Goal: Task Accomplishment & Management: Manage account settings

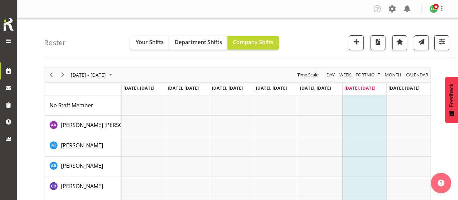
click at [95, 42] on div "Roster Your Shifts Department Shifts Company Shifts All Locations Clear Hutt Ka…" at bounding box center [249, 37] width 411 height 39
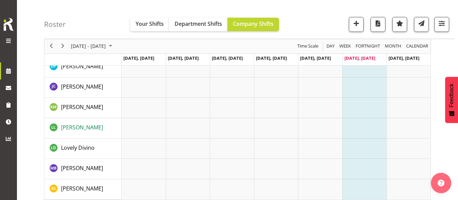
scroll to position [186, 0]
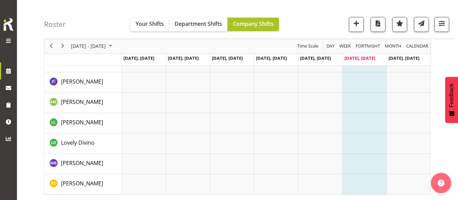
click at [249, 29] on button "Company Shifts" at bounding box center [254, 25] width 52 height 14
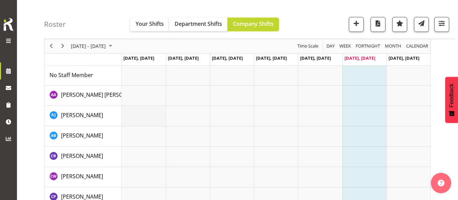
scroll to position [0, 0]
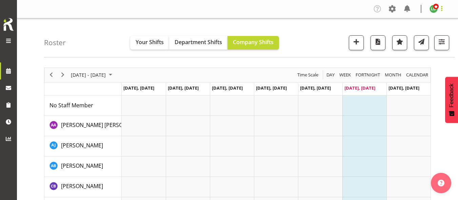
click at [442, 7] on span at bounding box center [442, 8] width 8 height 8
click at [317, 22] on div "Roster Your Shifts Department Shifts Company Shifts All Locations Clear Hutt Ka…" at bounding box center [249, 37] width 411 height 39
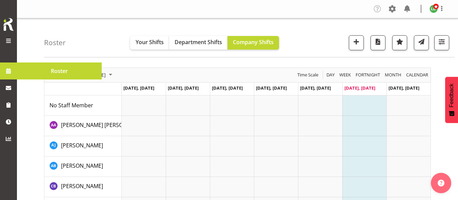
click at [8, 73] on span at bounding box center [8, 71] width 10 height 10
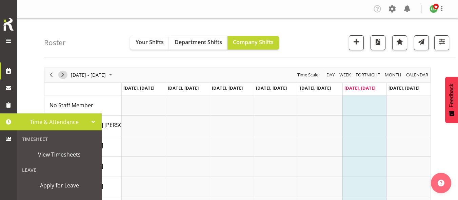
drag, startPoint x: 59, startPoint y: 76, endPoint x: 177, endPoint y: 75, distance: 118.1
click at [59, 76] on span "Next" at bounding box center [63, 75] width 8 height 8
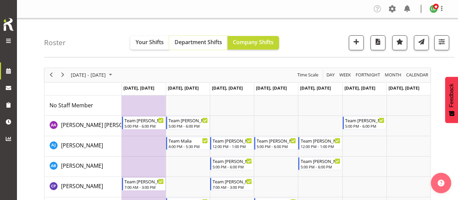
click at [198, 43] on span "Department Shifts" at bounding box center [199, 41] width 48 height 7
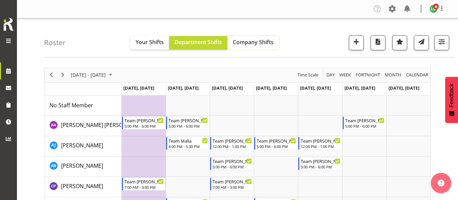
click at [240, 43] on span "Company Shifts" at bounding box center [253, 41] width 41 height 7
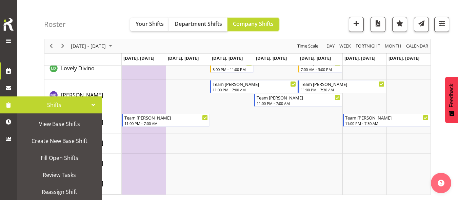
scroll to position [68, 0]
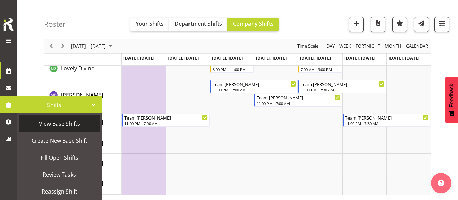
click at [59, 127] on span "View Base Shifts" at bounding box center [59, 123] width 75 height 10
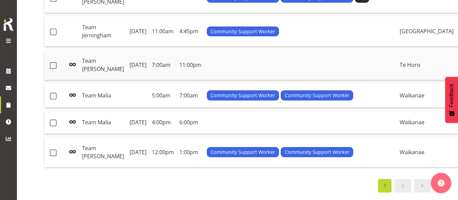
scroll to position [172, 0]
click at [50, 111] on td at bounding box center [54, 122] width 21 height 23
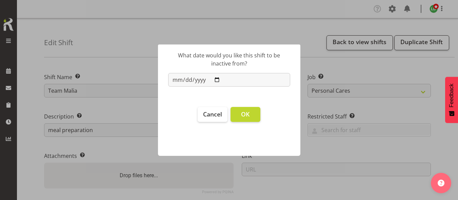
select select "1284"
select select "10686"
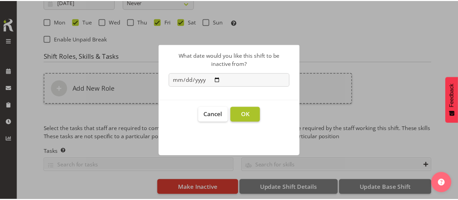
scroll to position [340, 0]
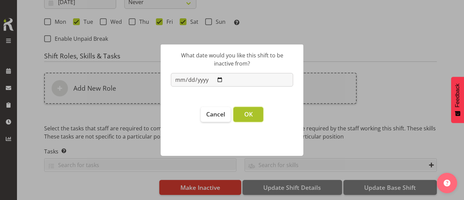
click at [246, 118] on span "OK" at bounding box center [248, 114] width 8 height 8
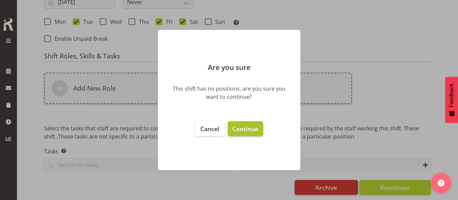
click at [235, 126] on span "Continue" at bounding box center [245, 129] width 26 height 8
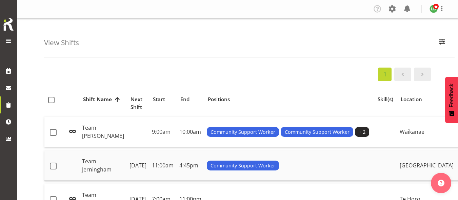
click at [88, 164] on td "Team Jerningham" at bounding box center [103, 165] width 48 height 30
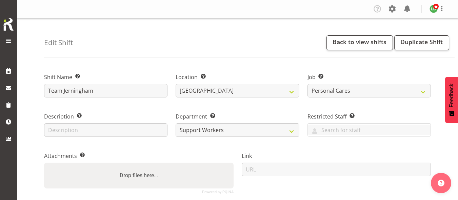
select select "1288"
select select "10686"
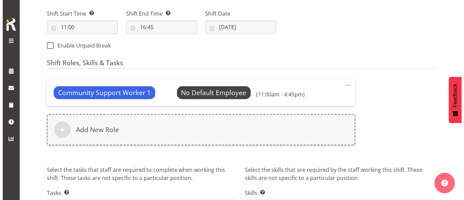
scroll to position [271, 0]
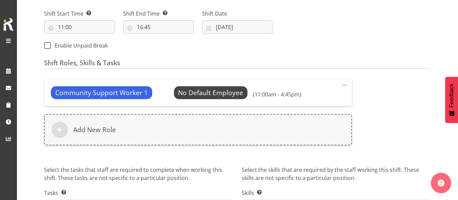
click at [347, 86] on span at bounding box center [345, 85] width 8 height 8
click at [296, 102] on link "Edit" at bounding box center [316, 100] width 65 height 12
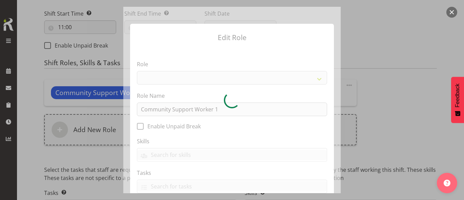
select select "1572"
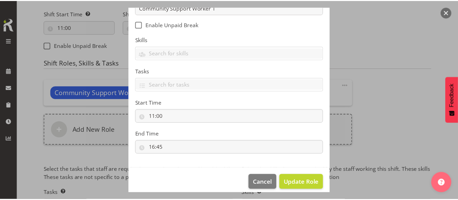
scroll to position [109, 0]
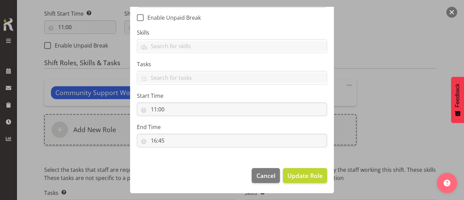
drag, startPoint x: 368, startPoint y: 92, endPoint x: 338, endPoint y: 96, distance: 30.9
click at [368, 92] on div "Edit Role Role Admin Coordinator Community Support Worker Role Name Community S…" at bounding box center [232, 100] width 326 height 186
click at [263, 173] on span "Cancel" at bounding box center [265, 175] width 19 height 9
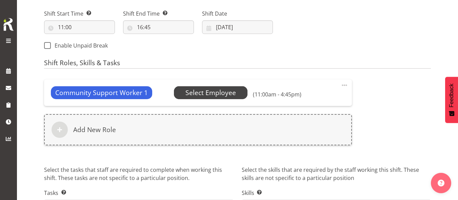
click at [206, 91] on span "Select Employee" at bounding box center [211, 93] width 51 height 10
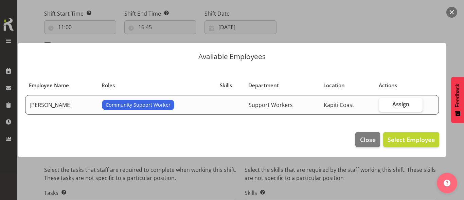
click at [262, 143] on footer "Close Select Employee" at bounding box center [232, 141] width 428 height 32
click at [365, 143] on span "Close" at bounding box center [368, 139] width 16 height 9
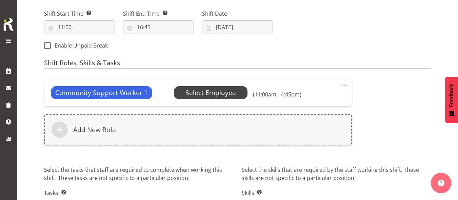
click at [208, 93] on span "Select Employee" at bounding box center [211, 93] width 51 height 10
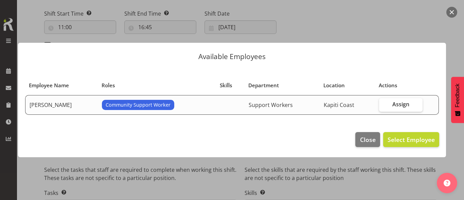
click at [324, 21] on div at bounding box center [232, 100] width 464 height 200
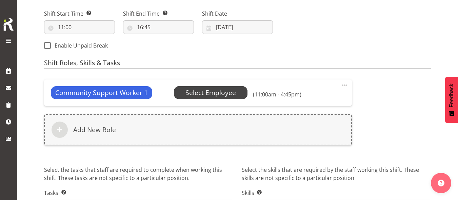
click at [187, 89] on span "Select Employee" at bounding box center [211, 93] width 51 height 10
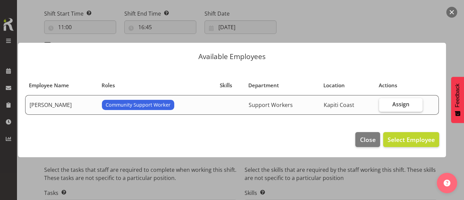
click at [396, 104] on span "Assign" at bounding box center [400, 104] width 17 height 7
click at [383, 104] on input "Assign" at bounding box center [381, 104] width 4 height 4
checkbox input "true"
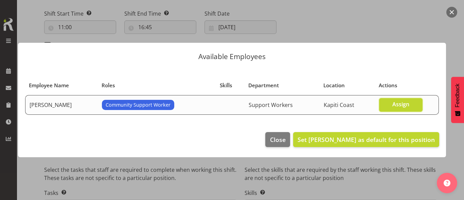
click at [352, 124] on section "Employee Name Roles Skills Department Location Actions Connie Paul Community Su…" at bounding box center [232, 96] width 428 height 58
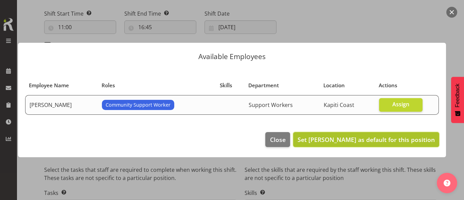
click at [352, 138] on span "Set Connie Paul as default for this position" at bounding box center [365, 139] width 137 height 8
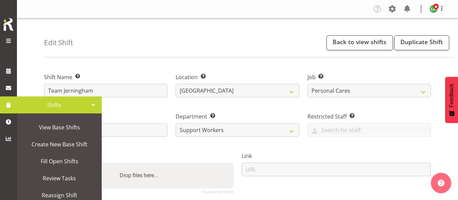
scroll to position [68, 0]
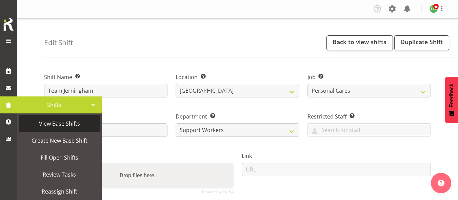
click at [65, 128] on span "View Base Shifts" at bounding box center [59, 123] width 75 height 10
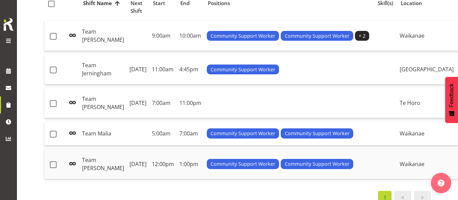
scroll to position [102, 0]
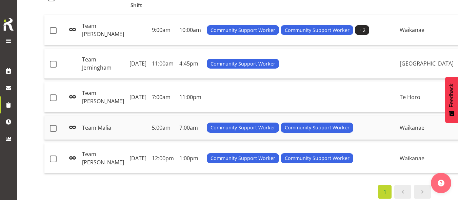
click at [99, 137] on td "Team Malia" at bounding box center [103, 128] width 48 height 24
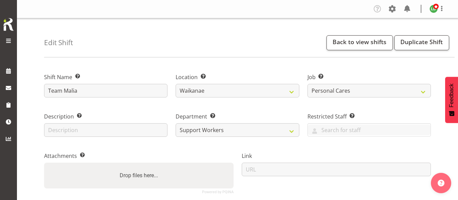
select select "1284"
select select "10686"
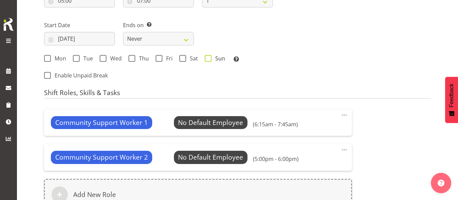
scroll to position [305, 0]
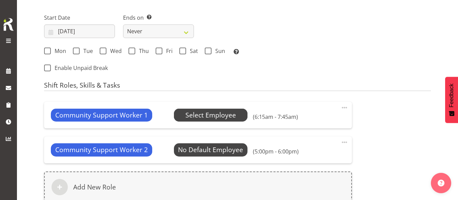
click at [208, 114] on span "Select Employee" at bounding box center [211, 115] width 51 height 10
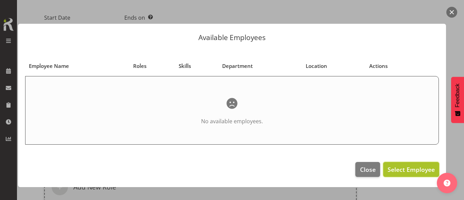
click at [403, 170] on span "Select Employee" at bounding box center [410, 169] width 47 height 8
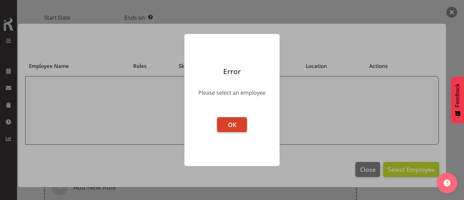
click at [237, 123] on button "OK" at bounding box center [232, 124] width 30 height 15
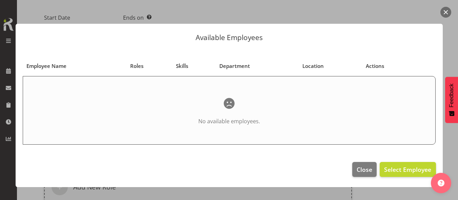
click at [39, 68] on span "Employee Name" at bounding box center [46, 66] width 40 height 8
click at [365, 173] on span "Close" at bounding box center [365, 169] width 16 height 9
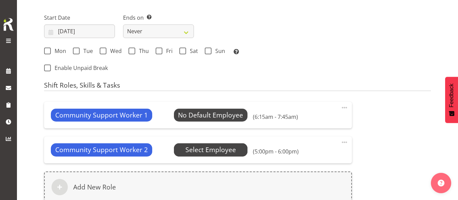
click at [206, 150] on span "Select Employee" at bounding box center [211, 150] width 51 height 10
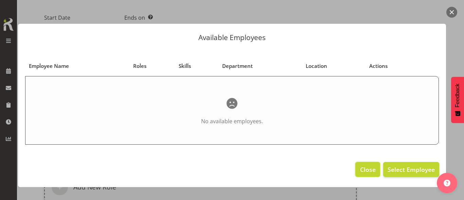
click at [362, 173] on span "Close" at bounding box center [368, 169] width 16 height 9
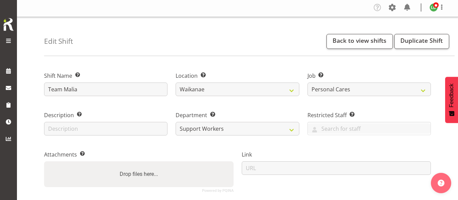
scroll to position [0, 0]
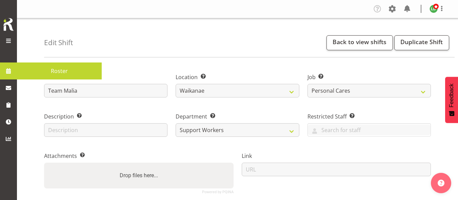
click at [39, 73] on span "Roster" at bounding box center [59, 71] width 78 height 10
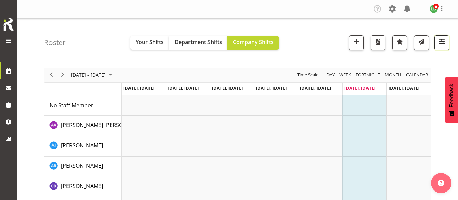
click at [438, 43] on span "button" at bounding box center [442, 41] width 9 height 9
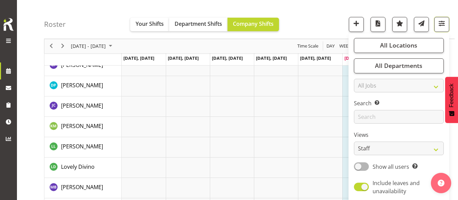
scroll to position [186, 0]
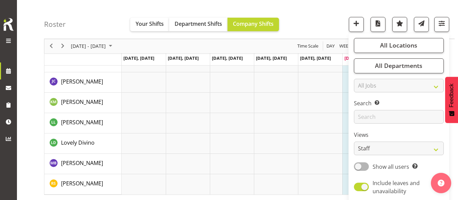
click at [406, 131] on label "Views" at bounding box center [399, 135] width 90 height 8
drag, startPoint x: 406, startPoint y: 131, endPoint x: 406, endPoint y: 106, distance: 25.8
click at [406, 106] on div "All Locations Clear Hutt Kapiti Coast Paraparaumu Te Horo Waikanae Wellington S…" at bounding box center [399, 120] width 101 height 168
click at [382, 130] on div "All Locations Clear Hutt Kapiti Coast Paraparaumu Te Horo Waikanae Wellington S…" at bounding box center [399, 120] width 101 height 168
click at [306, 21] on div "Roster Your Shifts Department Shifts Company Shifts All Locations Clear Hutt Ka…" at bounding box center [249, 19] width 411 height 39
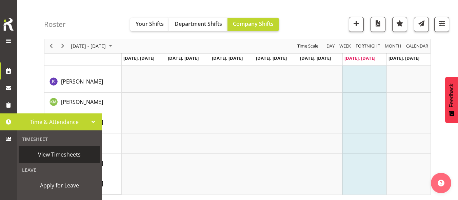
click at [51, 155] on span "View Timesheets" at bounding box center [59, 154] width 75 height 10
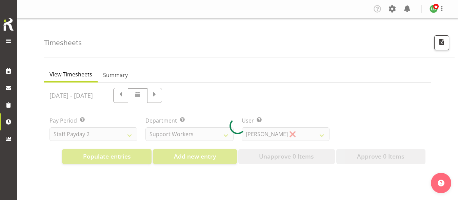
select select "11938"
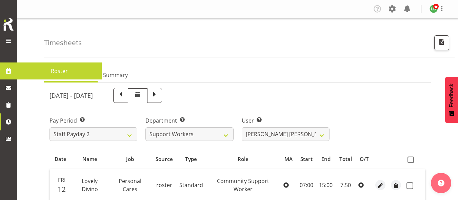
click at [49, 72] on span "Roster" at bounding box center [59, 71] width 78 height 10
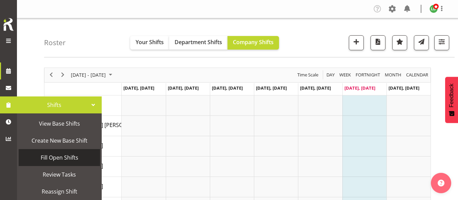
scroll to position [87, 0]
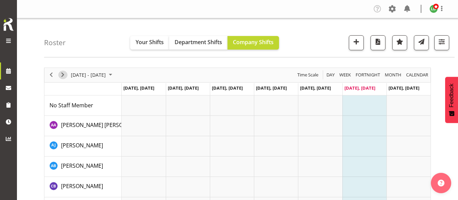
click at [63, 74] on span "Next" at bounding box center [63, 75] width 8 height 8
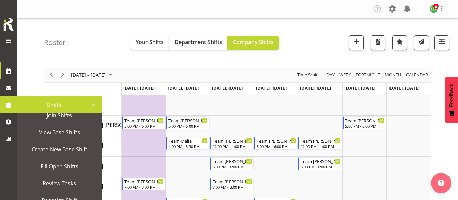
scroll to position [68, 0]
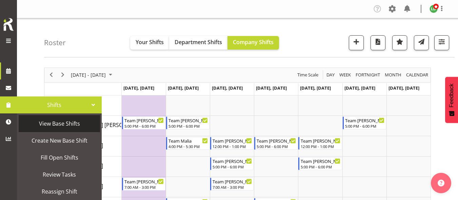
click at [59, 126] on span "View Base Shifts" at bounding box center [59, 123] width 75 height 10
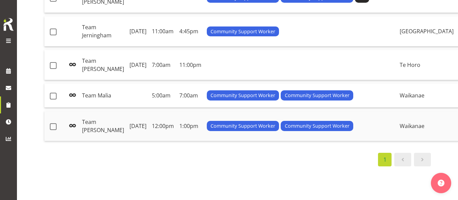
click at [97, 136] on td "Team [PERSON_NAME]" at bounding box center [103, 126] width 48 height 30
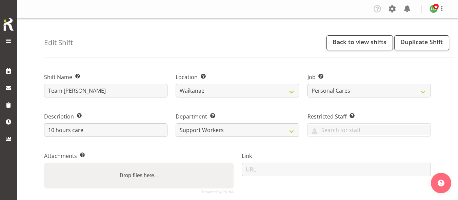
select select "1284"
select select "10686"
select select "2"
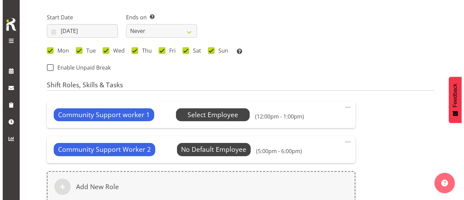
scroll to position [306, 0]
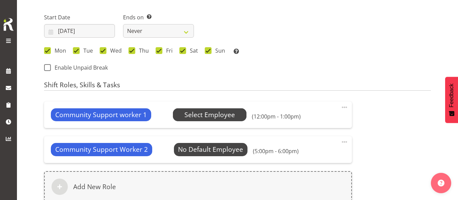
click at [225, 112] on span "Select Employee" at bounding box center [210, 115] width 51 height 10
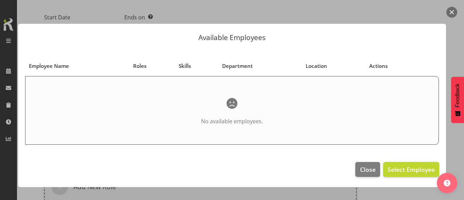
click at [48, 71] on th "Employee Name" at bounding box center [77, 66] width 104 height 13
click at [404, 172] on span "Select Employee" at bounding box center [410, 169] width 47 height 8
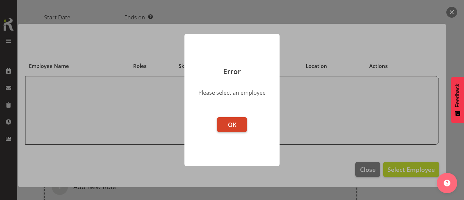
drag, startPoint x: 227, startPoint y: 121, endPoint x: 231, endPoint y: 124, distance: 4.7
click at [228, 122] on span "OK" at bounding box center [232, 124] width 8 height 8
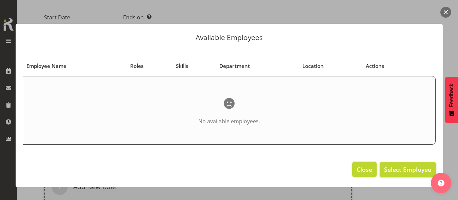
click at [363, 172] on span "Close" at bounding box center [365, 169] width 16 height 9
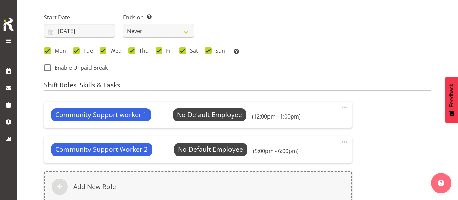
click at [342, 107] on span at bounding box center [345, 107] width 8 height 8
click at [290, 123] on link "Edit" at bounding box center [316, 122] width 65 height 12
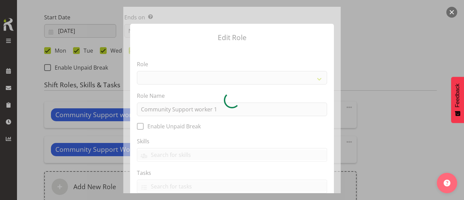
select select "1572"
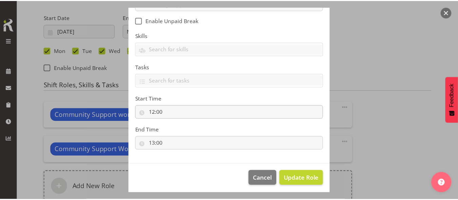
scroll to position [109, 0]
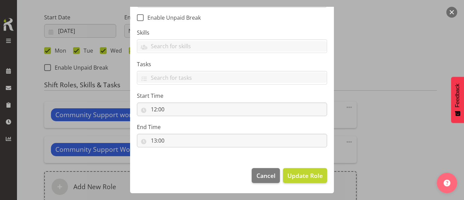
click at [374, 128] on div "Edit Role Role Admin Coordinator Community Support Worker Role Name Community S…" at bounding box center [232, 100] width 326 height 186
click at [259, 174] on span "Cancel" at bounding box center [265, 175] width 19 height 9
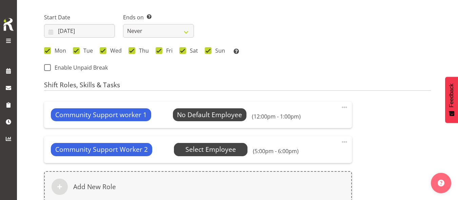
click at [212, 148] on span "Select Employee" at bounding box center [211, 150] width 51 height 10
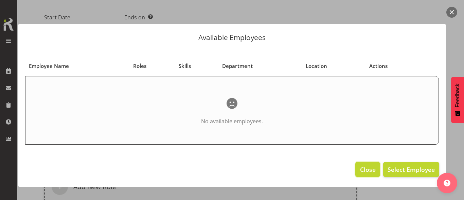
click at [364, 168] on span "Close" at bounding box center [368, 169] width 16 height 9
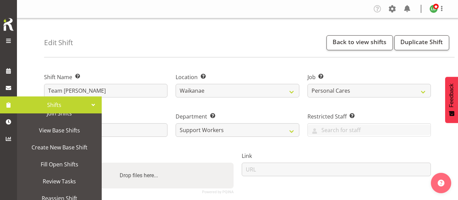
scroll to position [68, 0]
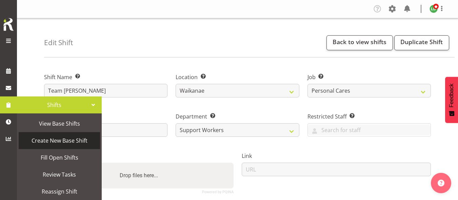
click at [56, 144] on span "Create New Base Shift" at bounding box center [59, 140] width 75 height 10
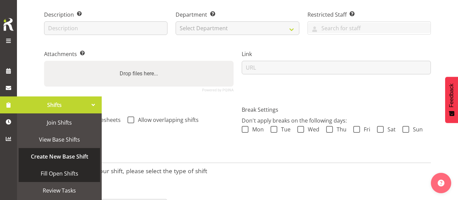
scroll to position [53, 0]
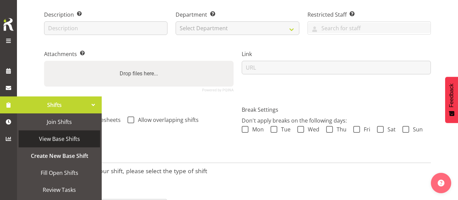
click at [70, 138] on span "View Base Shifts" at bounding box center [59, 139] width 75 height 10
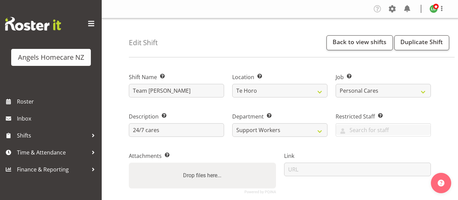
select select "1285"
select select "10686"
select select "2"
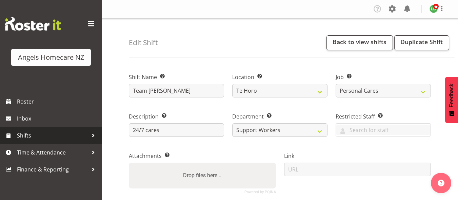
click at [48, 137] on span "Shifts" at bounding box center [52, 135] width 71 height 10
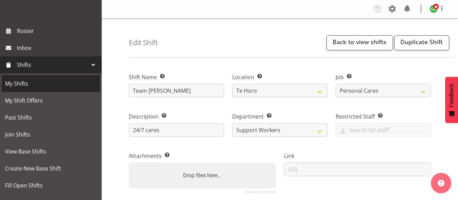
scroll to position [102, 0]
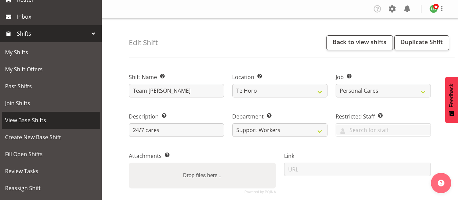
click at [43, 122] on span "View Base Shifts" at bounding box center [51, 120] width 92 height 10
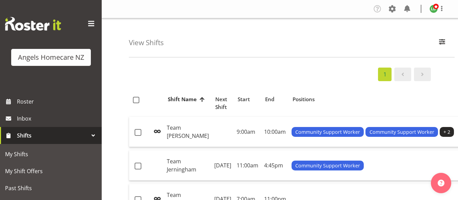
scroll to position [115, 0]
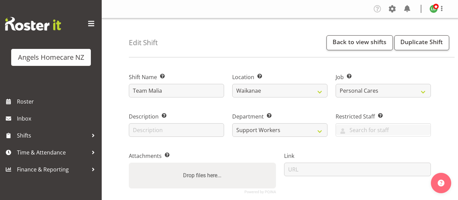
select select "1284"
select select "10686"
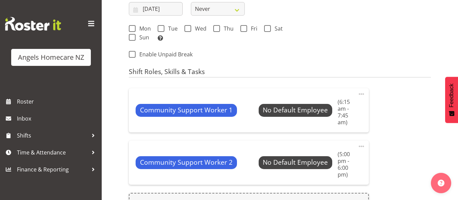
scroll to position [373, 0]
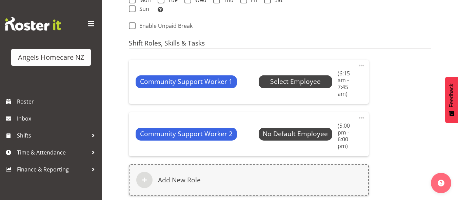
click at [275, 80] on span "Select Employee" at bounding box center [295, 82] width 51 height 10
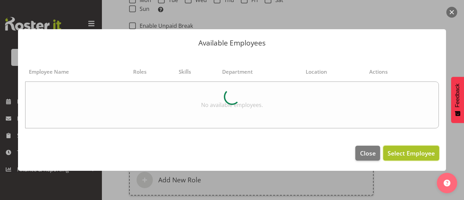
click at [415, 152] on span "Select Employee" at bounding box center [410, 153] width 47 height 8
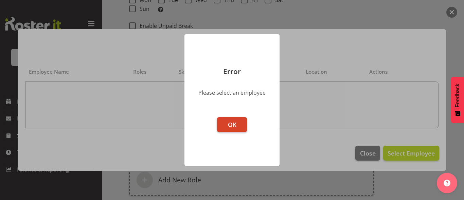
click at [230, 121] on span "OK" at bounding box center [232, 124] width 8 height 8
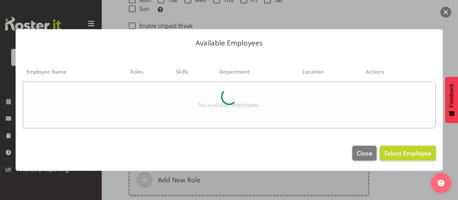
click at [448, 10] on button "button" at bounding box center [446, 12] width 11 height 11
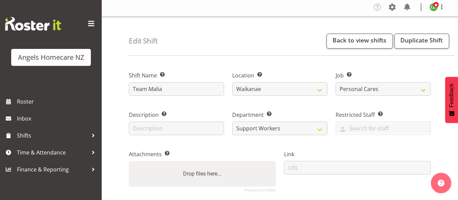
scroll to position [0, 0]
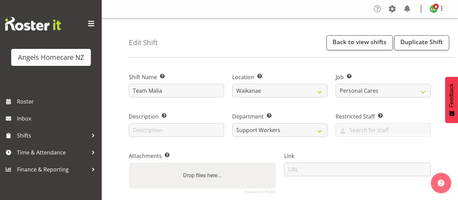
click at [374, 6] on span at bounding box center [377, 8] width 11 height 11
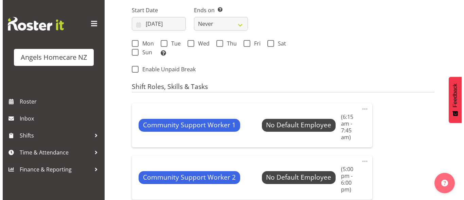
scroll to position [339, 0]
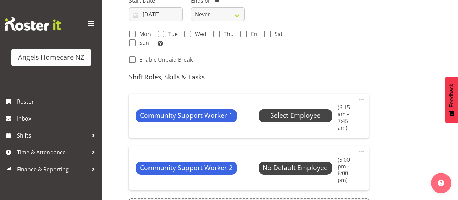
click at [271, 116] on span "Select Employee" at bounding box center [295, 116] width 51 height 10
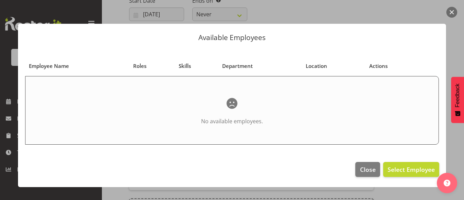
click at [448, 12] on button "button" at bounding box center [451, 12] width 11 height 11
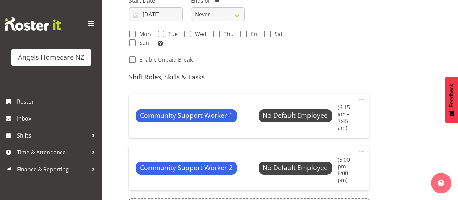
click at [363, 100] on span at bounding box center [362, 99] width 8 height 8
click at [328, 113] on link "Edit" at bounding box center [333, 114] width 65 height 12
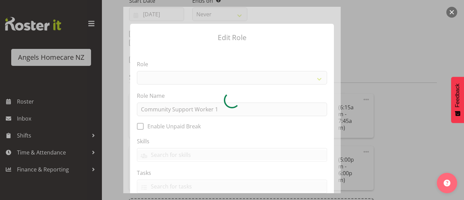
select select "1572"
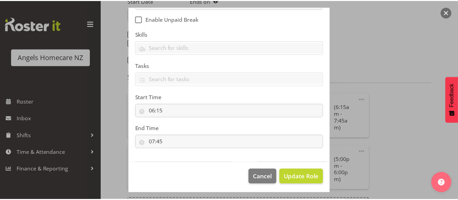
scroll to position [109, 0]
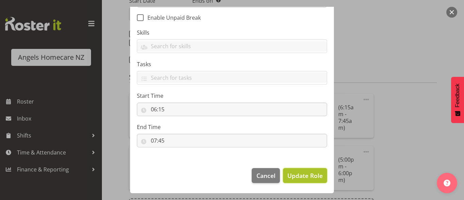
click at [289, 173] on span "Update Role" at bounding box center [304, 175] width 35 height 9
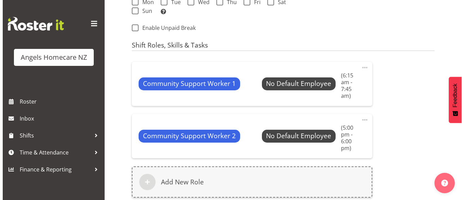
scroll to position [368, 0]
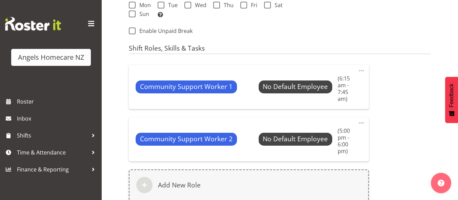
click at [362, 123] on span at bounding box center [362, 123] width 8 height 8
click at [312, 137] on link "Edit" at bounding box center [333, 138] width 65 height 12
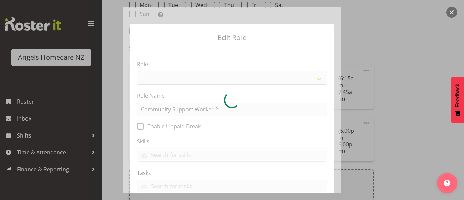
select select "1572"
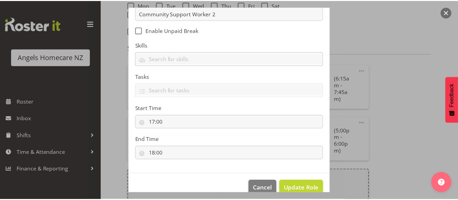
scroll to position [109, 0]
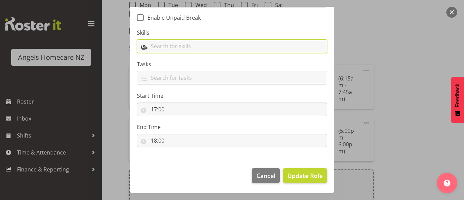
click at [145, 44] on input "text" at bounding box center [231, 46] width 189 height 11
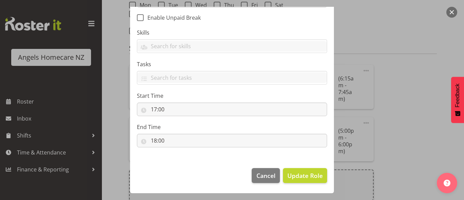
click at [451, 10] on button "button" at bounding box center [451, 12] width 11 height 11
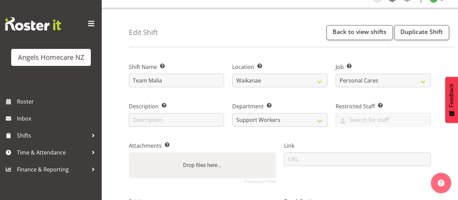
scroll to position [0, 0]
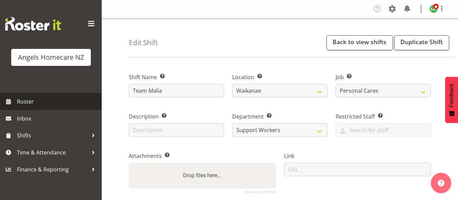
click at [25, 100] on span "Roster" at bounding box center [57, 101] width 81 height 10
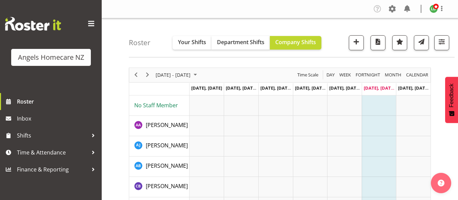
click at [154, 105] on span "No Staff Member" at bounding box center [156, 104] width 44 height 7
click at [356, 42] on span "button" at bounding box center [356, 41] width 9 height 9
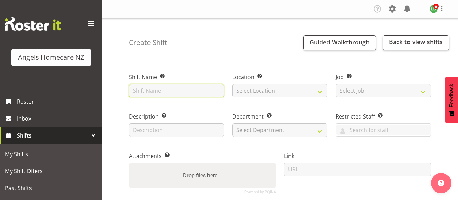
click at [150, 90] on input "text" at bounding box center [176, 91] width 95 height 14
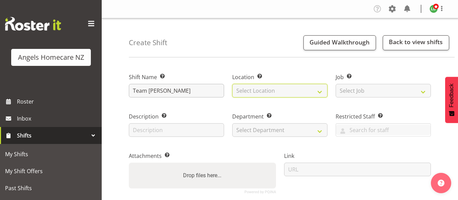
click at [244, 91] on select "Select Location Hutt Kapiti Coast Paraparaumu Te Horo Waikanae Wellington" at bounding box center [279, 91] width 95 height 14
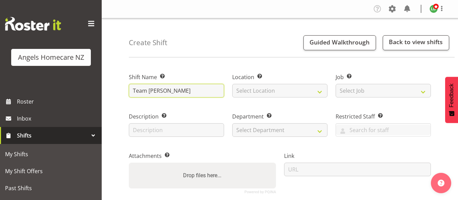
click at [166, 87] on input "Team Celia" at bounding box center [176, 91] width 95 height 14
type input "T"
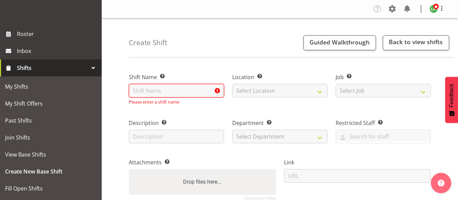
scroll to position [68, 0]
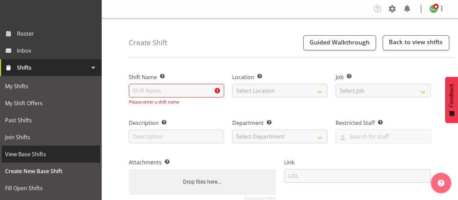
click at [26, 153] on span "View Base Shifts" at bounding box center [51, 154] width 92 height 10
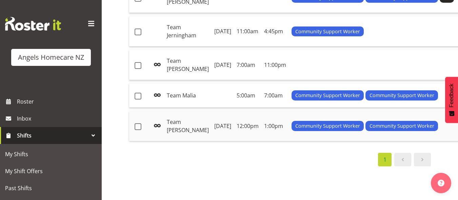
scroll to position [153, 0]
click at [174, 67] on td "Team Kerry" at bounding box center [188, 65] width 48 height 30
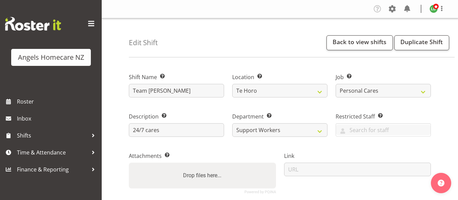
select select "1285"
select select "10686"
select select "2"
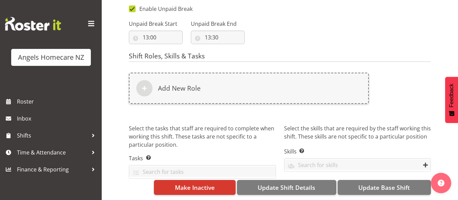
click at [91, 22] on span at bounding box center [91, 23] width 11 height 11
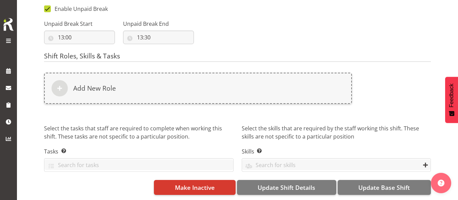
scroll to position [370, 0]
click at [9, 39] on span at bounding box center [8, 41] width 8 height 8
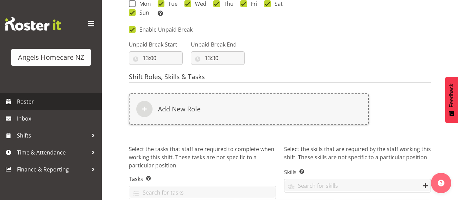
click at [26, 100] on span "Roster" at bounding box center [57, 101] width 81 height 10
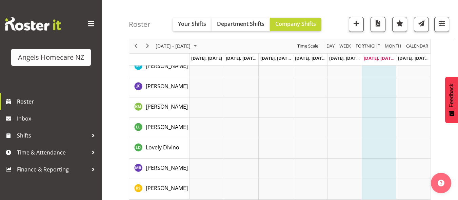
scroll to position [186, 0]
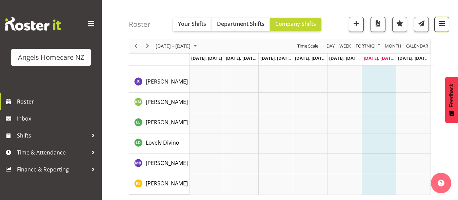
click at [441, 25] on span "button" at bounding box center [442, 23] width 9 height 9
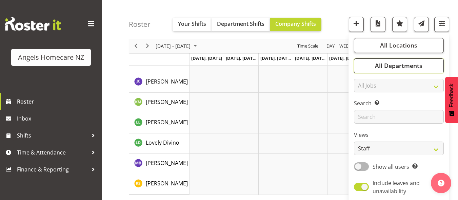
click at [418, 66] on span "All Departments" at bounding box center [399, 66] width 48 height 8
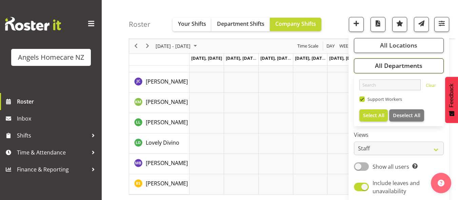
click at [418, 66] on span "All Departments" at bounding box center [399, 66] width 48 height 8
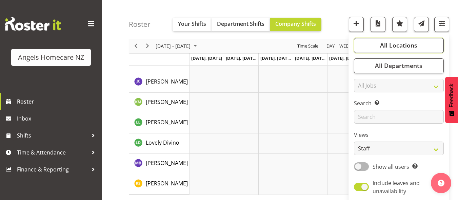
click at [404, 44] on span "All Locations" at bounding box center [398, 45] width 37 height 8
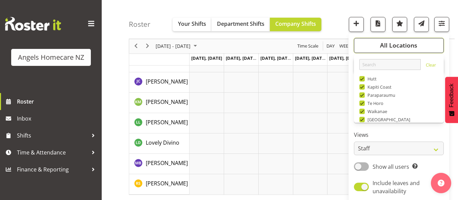
click at [404, 44] on span "All Locations" at bounding box center [398, 45] width 37 height 8
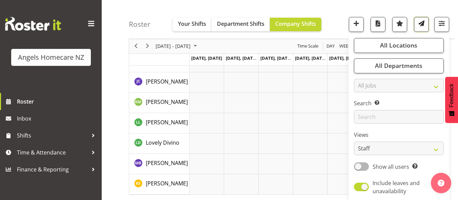
click at [419, 30] on button "button" at bounding box center [421, 24] width 15 height 15
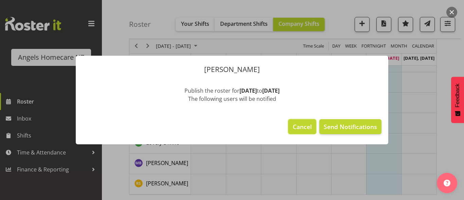
click at [302, 126] on span "Cancel" at bounding box center [302, 126] width 19 height 9
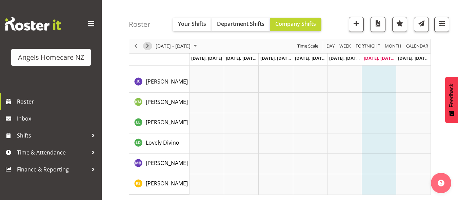
click at [150, 48] on span "Next" at bounding box center [148, 46] width 8 height 8
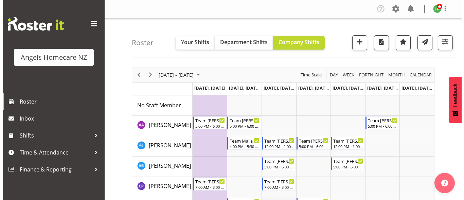
scroll to position [34, 0]
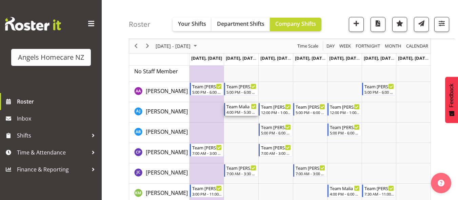
click at [237, 110] on div "4:00 PM - 5:30 PM" at bounding box center [242, 111] width 30 height 5
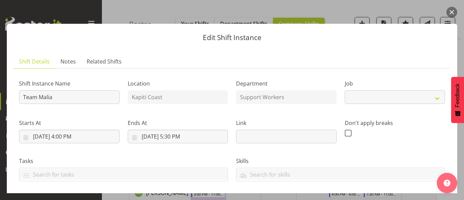
select select "10686"
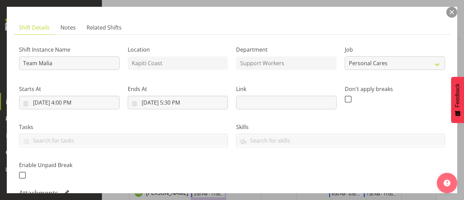
click at [449, 13] on button "button" at bounding box center [451, 12] width 11 height 11
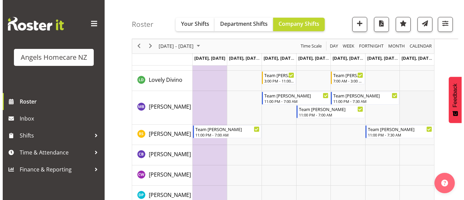
scroll to position [199, 0]
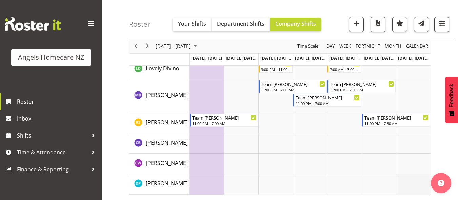
click at [409, 182] on td "Timeline Week of September 27, 2025" at bounding box center [413, 184] width 35 height 20
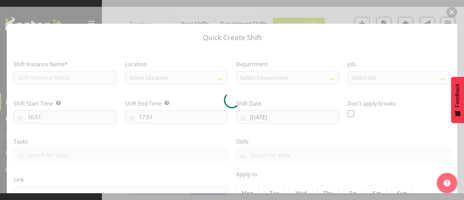
type input "28/09/2025"
checkbox input "true"
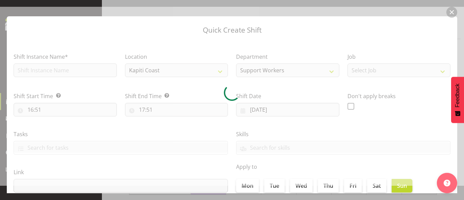
scroll to position [0, 0]
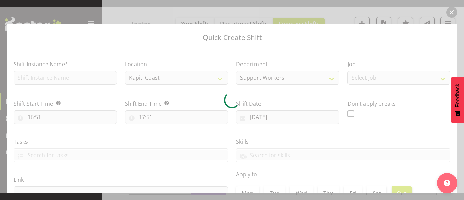
click at [450, 12] on div at bounding box center [232, 100] width 464 height 186
click at [450, 13] on div at bounding box center [232, 100] width 464 height 186
click at [453, 11] on div at bounding box center [232, 100] width 464 height 186
click at [451, 10] on div at bounding box center [232, 100] width 464 height 186
click at [191, 7] on div at bounding box center [232, 100] width 464 height 186
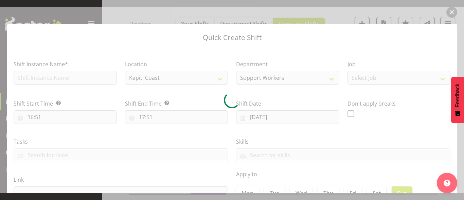
click at [450, 8] on div at bounding box center [232, 100] width 464 height 186
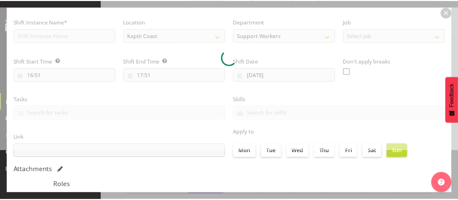
scroll to position [89, 0]
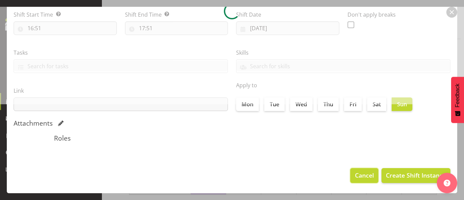
click at [356, 176] on span "Cancel" at bounding box center [364, 175] width 19 height 9
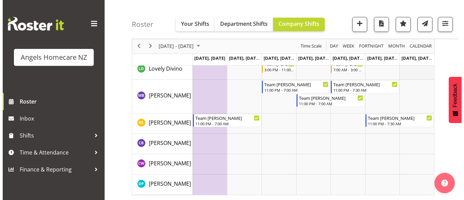
scroll to position [199, 0]
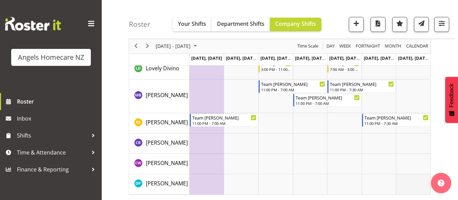
click at [410, 179] on td "Timeline Week of September 27, 2025" at bounding box center [413, 184] width 35 height 20
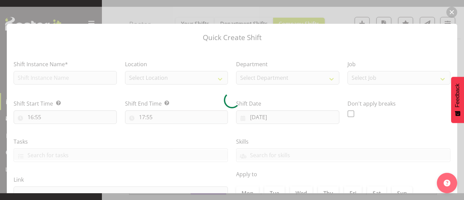
type input "28/09/2025"
checkbox input "true"
click at [62, 75] on div at bounding box center [232, 100] width 464 height 186
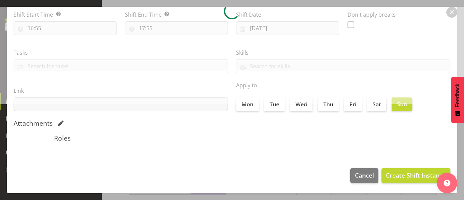
scroll to position [55, 0]
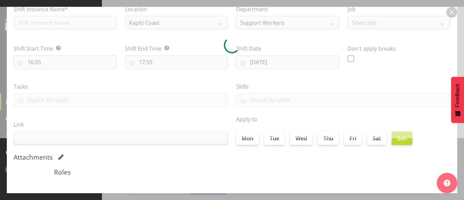
click at [450, 13] on div at bounding box center [232, 45] width 464 height 186
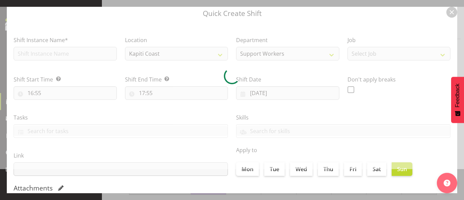
scroll to position [0, 0]
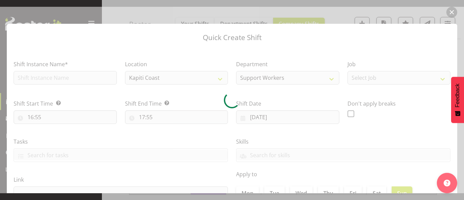
click at [188, 17] on div at bounding box center [232, 100] width 464 height 186
click at [448, 14] on div at bounding box center [232, 100] width 464 height 186
click at [451, 13] on div at bounding box center [232, 100] width 464 height 186
click at [450, 11] on div at bounding box center [232, 100] width 464 height 186
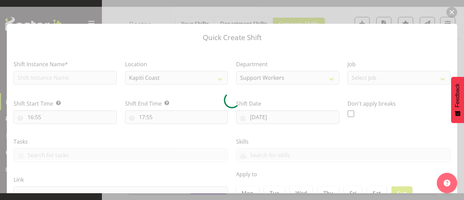
click at [450, 11] on div at bounding box center [232, 100] width 464 height 186
click at [452, 12] on div at bounding box center [232, 100] width 464 height 186
click at [334, 127] on div at bounding box center [232, 100] width 464 height 186
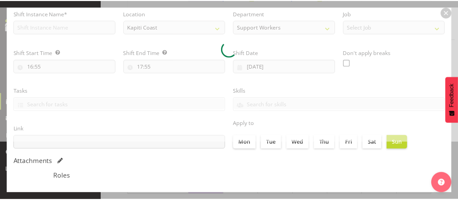
scroll to position [89, 0]
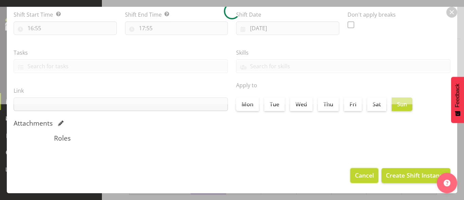
click at [362, 175] on span "Cancel" at bounding box center [364, 175] width 19 height 9
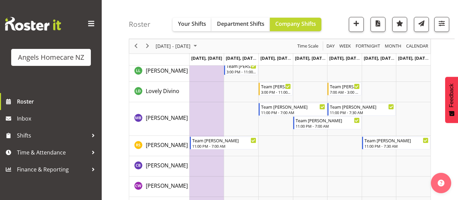
scroll to position [199, 0]
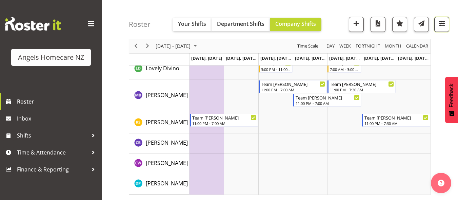
click at [443, 25] on span "button" at bounding box center [442, 23] width 9 height 9
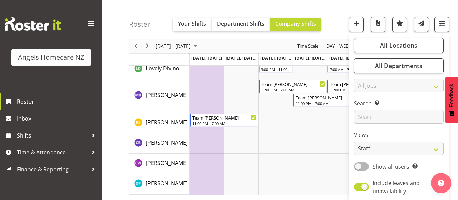
click at [336, 16] on div "Roster Your Shifts Department Shifts Company Shifts All Locations Clear Hutt Ka…" at bounding box center [292, 19] width 326 height 39
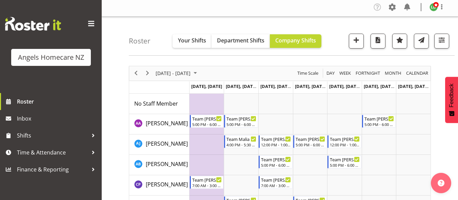
scroll to position [0, 0]
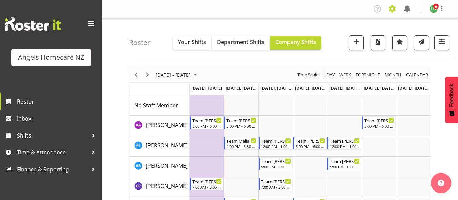
click at [392, 8] on span at bounding box center [392, 8] width 11 height 11
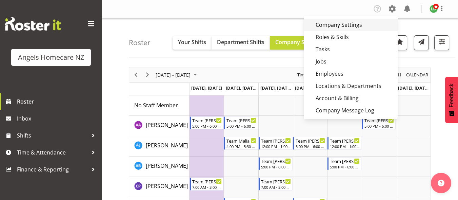
click at [351, 27] on link "Company Settings" at bounding box center [351, 25] width 94 height 12
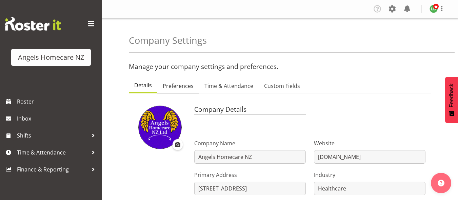
click at [176, 85] on span "Preferences" at bounding box center [178, 86] width 31 height 8
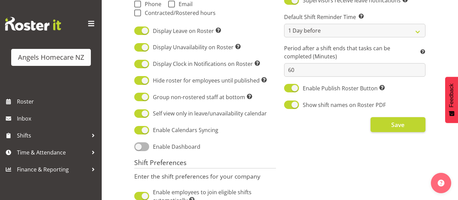
scroll to position [271, 0]
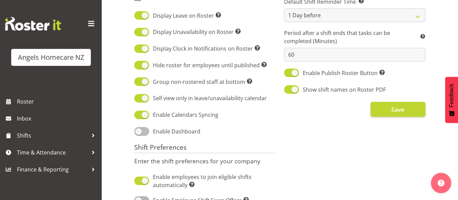
click at [149, 129] on span at bounding box center [141, 131] width 15 height 8
click at [139, 129] on input "Enable Dashboard" at bounding box center [136, 131] width 4 height 4
checkbox input "true"
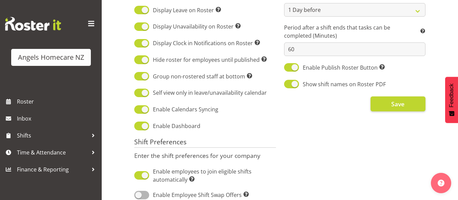
scroll to position [260, 0]
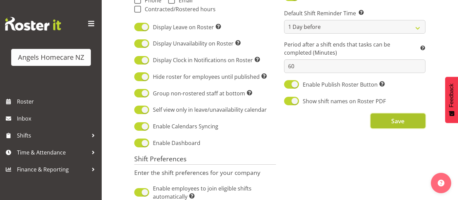
click at [389, 123] on button "Save" at bounding box center [398, 120] width 55 height 15
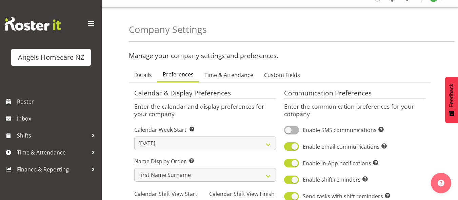
scroll to position [0, 0]
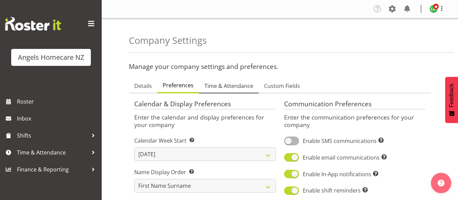
click at [214, 81] on link "Time & Attendance" at bounding box center [229, 86] width 60 height 14
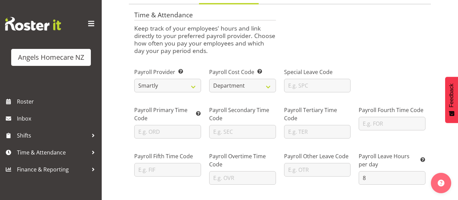
scroll to position [68, 0]
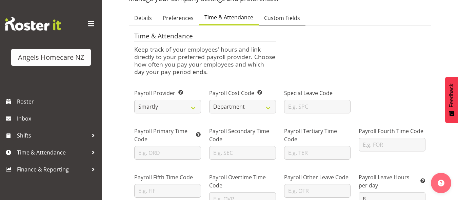
click at [282, 16] on span "Custom Fields" at bounding box center [282, 18] width 36 height 8
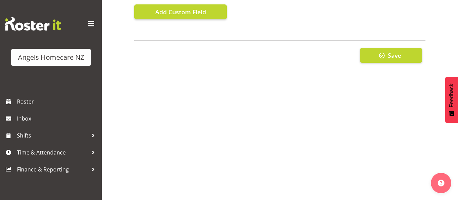
scroll to position [134, 0]
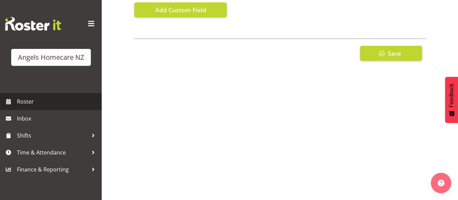
click at [22, 99] on span "Roster" at bounding box center [57, 101] width 81 height 10
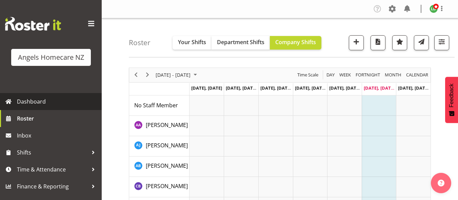
click at [36, 99] on span "Dashboard" at bounding box center [57, 101] width 81 height 10
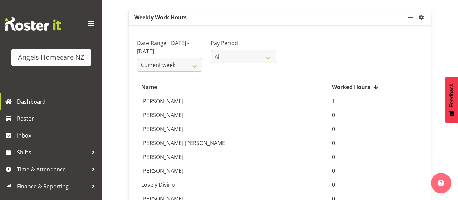
scroll to position [17, 0]
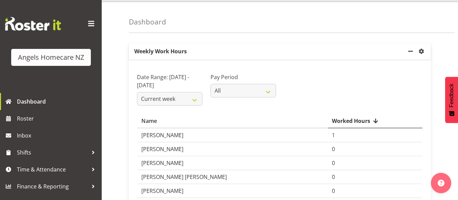
click at [88, 22] on span at bounding box center [91, 23] width 11 height 11
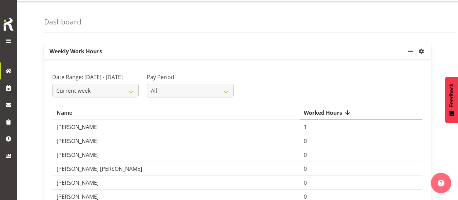
click at [7, 37] on span at bounding box center [8, 41] width 8 height 8
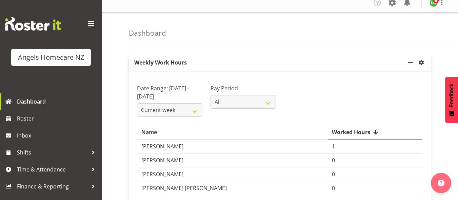
scroll to position [0, 0]
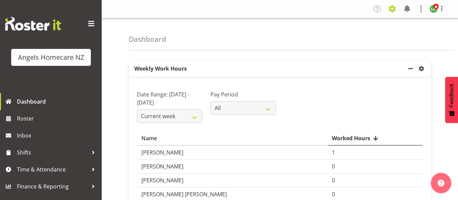
click at [390, 10] on span at bounding box center [392, 8] width 11 height 11
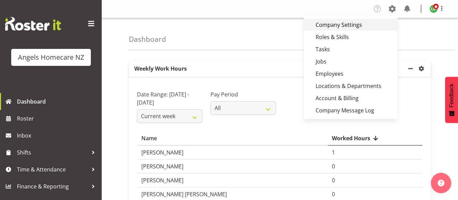
click at [352, 23] on link "Company Settings" at bounding box center [351, 25] width 94 height 12
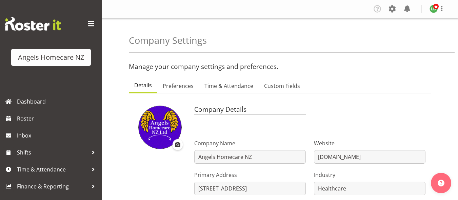
select select "[DATE]"
select select "1_day_before"
click at [189, 88] on span "Preferences" at bounding box center [178, 86] width 31 height 8
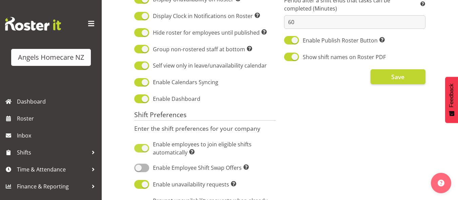
scroll to position [305, 0]
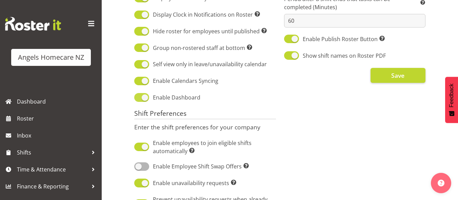
click at [140, 98] on span at bounding box center [141, 97] width 15 height 8
click at [139, 98] on input "Enable Dashboard" at bounding box center [136, 97] width 4 height 4
checkbox input "false"
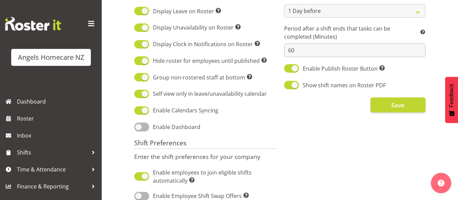
scroll to position [294, 0]
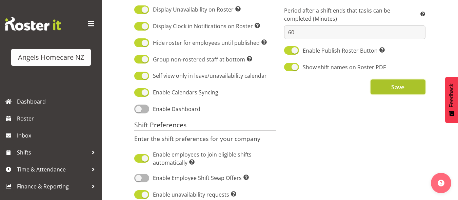
click at [394, 90] on span "Save" at bounding box center [398, 86] width 13 height 9
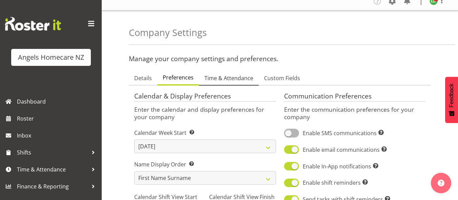
scroll to position [0, 0]
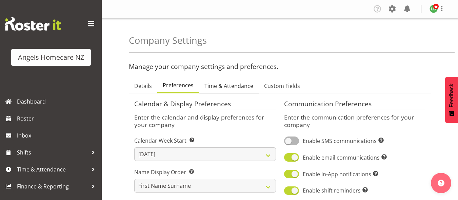
click at [227, 89] on span "Time & Attendance" at bounding box center [229, 86] width 49 height 8
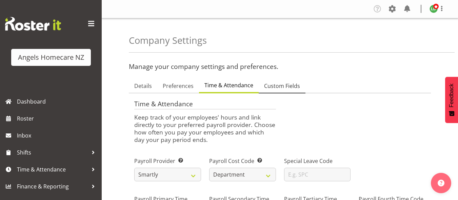
click at [280, 86] on span "Custom Fields" at bounding box center [282, 86] width 36 height 8
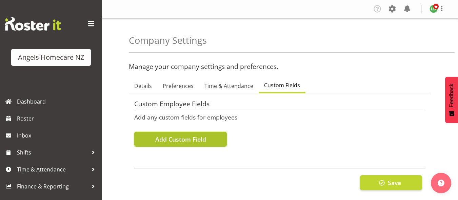
click at [204, 141] on span "Add Custom Field" at bounding box center [180, 139] width 51 height 9
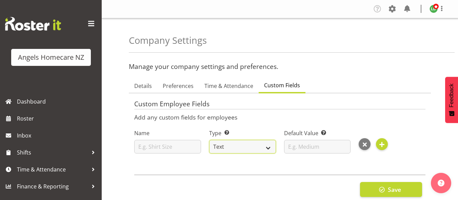
click at [264, 149] on select "Text Date Number" at bounding box center [242, 147] width 67 height 14
click at [265, 148] on select "Text Date Number" at bounding box center [242, 147] width 67 height 14
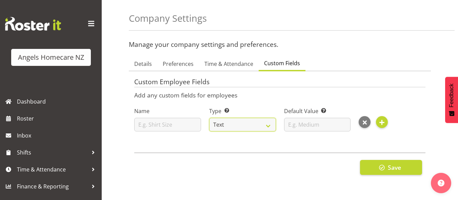
scroll to position [34, 0]
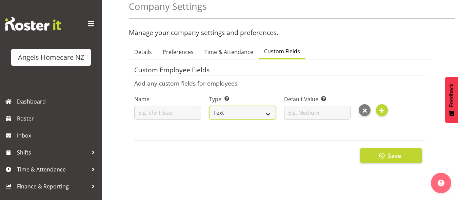
click at [267, 111] on select "Text Date Number" at bounding box center [242, 113] width 67 height 14
click at [291, 126] on div "Custom Employee Fields Add any custom fields for employees Name Type Select the…" at bounding box center [280, 115] width 292 height 109
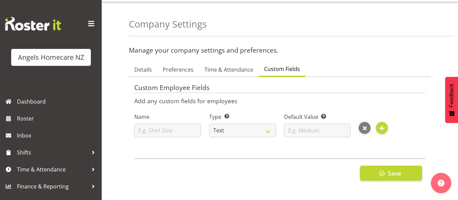
scroll to position [0, 0]
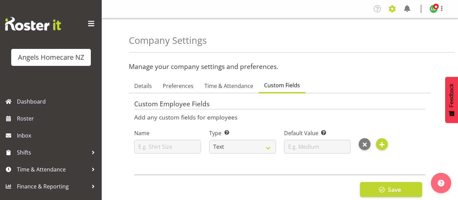
click at [391, 9] on span at bounding box center [392, 8] width 11 height 11
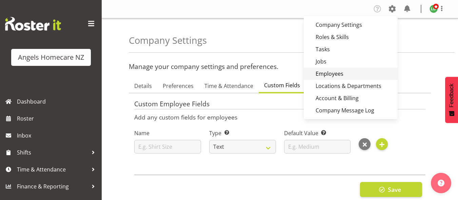
click at [341, 72] on link "Employees" at bounding box center [351, 74] width 94 height 12
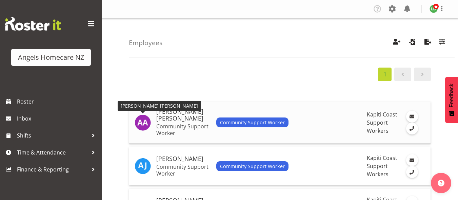
click at [139, 119] on img at bounding box center [143, 122] width 16 height 16
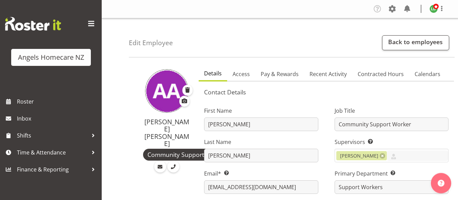
select select "1287"
select select "TimelineWeek"
click at [243, 75] on span "Access" at bounding box center [241, 74] width 17 height 8
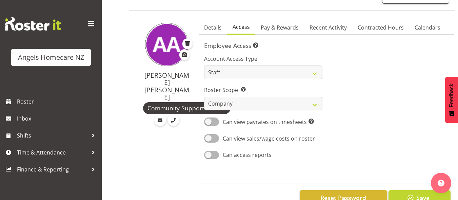
scroll to position [68, 0]
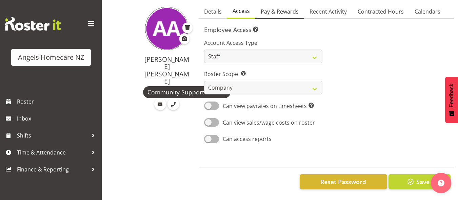
click at [280, 7] on span "Pay & Rewards" at bounding box center [280, 11] width 38 height 8
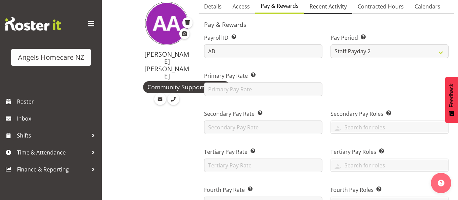
click at [326, 9] on span "Recent Activity" at bounding box center [328, 6] width 37 height 8
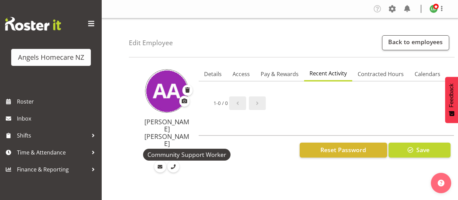
scroll to position [0, 0]
click at [391, 10] on span at bounding box center [392, 8] width 11 height 11
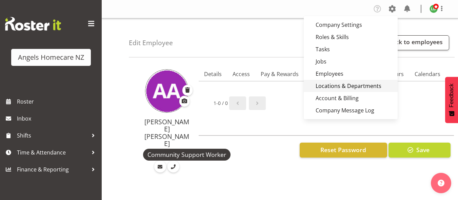
drag, startPoint x: 329, startPoint y: 85, endPoint x: 333, endPoint y: 87, distance: 4.7
click at [329, 85] on link "Locations & Departments" at bounding box center [351, 86] width 94 height 12
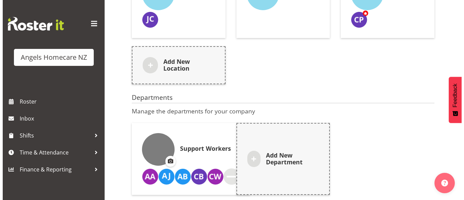
scroll to position [214, 0]
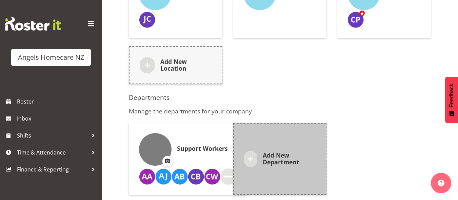
click at [253, 155] on span at bounding box center [251, 159] width 8 height 8
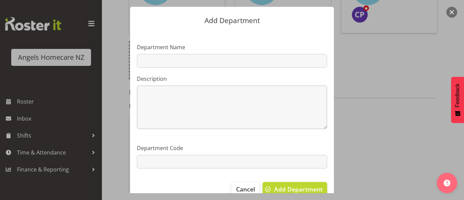
scroll to position [31, 0]
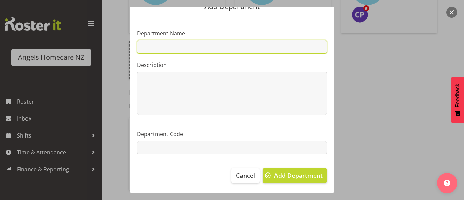
click at [143, 46] on input "text" at bounding box center [232, 47] width 190 height 14
click at [161, 46] on input "text" at bounding box center [232, 47] width 190 height 14
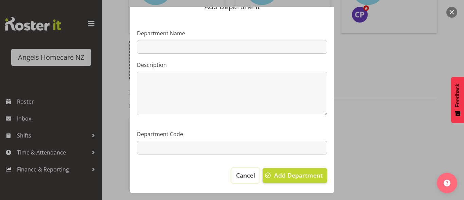
drag, startPoint x: 242, startPoint y: 180, endPoint x: 249, endPoint y: 179, distance: 6.5
click at [244, 179] on span "Cancel" at bounding box center [245, 175] width 19 height 9
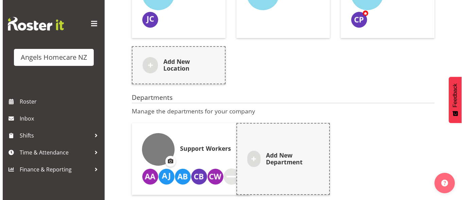
scroll to position [214, 0]
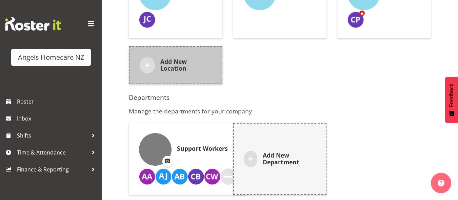
click at [150, 61] on span at bounding box center [148, 65] width 8 height 8
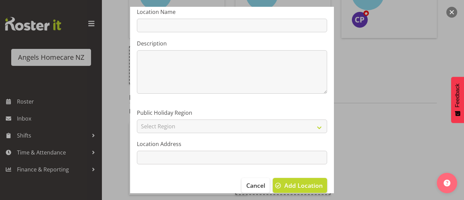
scroll to position [62, 0]
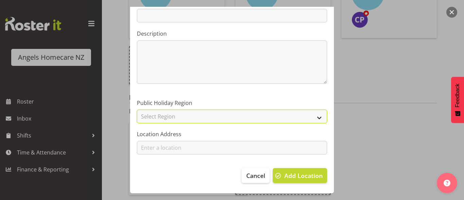
click at [205, 115] on select "Select Region Auckland Buller Canterbury (South) Canterbury Chatham Islands Haw…" at bounding box center [232, 117] width 190 height 14
click at [205, 114] on select "Select Region Auckland Buller Canterbury (South) Canterbury Chatham Islands Haw…" at bounding box center [232, 117] width 190 height 14
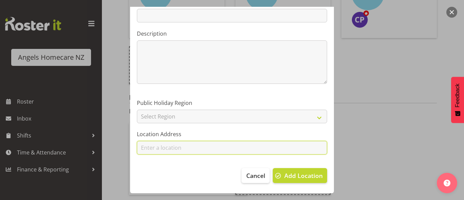
click at [197, 144] on input at bounding box center [232, 148] width 190 height 14
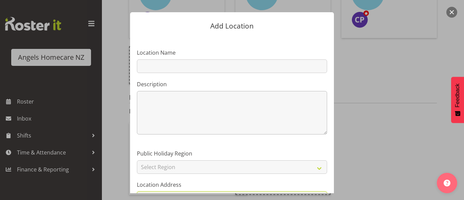
scroll to position [0, 0]
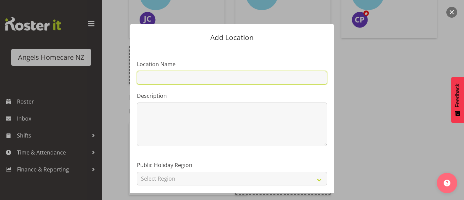
click at [166, 78] on input "text" at bounding box center [232, 78] width 190 height 14
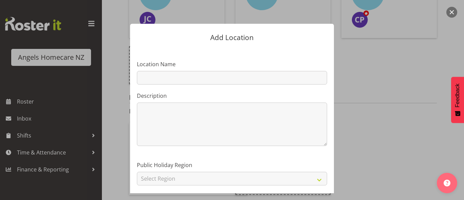
click at [360, 132] on div "Add Location Location Name Description 0 / 200 Public Holiday Region Select Reg…" at bounding box center [232, 100] width 326 height 186
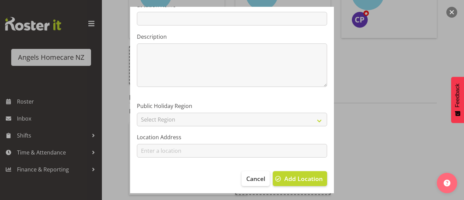
scroll to position [62, 0]
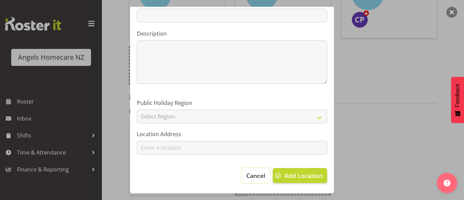
click at [251, 170] on button "Cancel" at bounding box center [255, 175] width 28 height 15
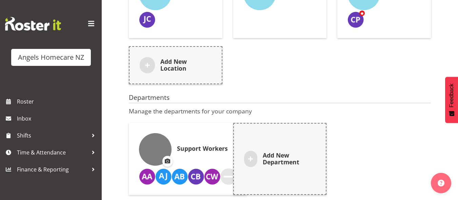
click at [185, 145] on h6 "Support Workers" at bounding box center [202, 148] width 51 height 7
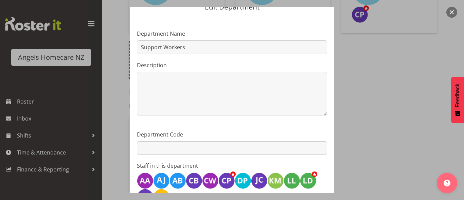
scroll to position [13, 0]
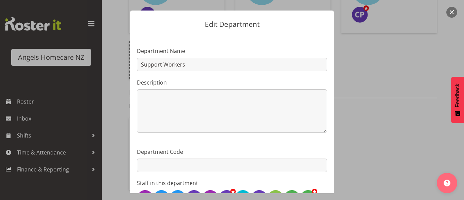
click at [346, 130] on div "Edit Department Department Name Support Workers Description 0 / 200 Department …" at bounding box center [232, 100] width 326 height 186
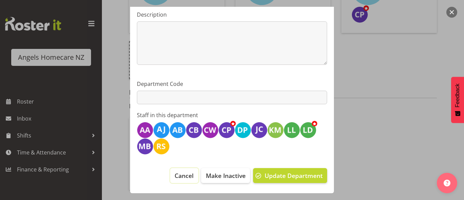
click at [174, 175] on span "Cancel" at bounding box center [183, 175] width 19 height 9
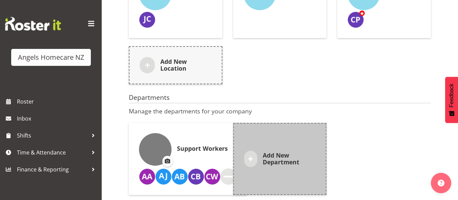
click at [244, 151] on div at bounding box center [250, 159] width 13 height 16
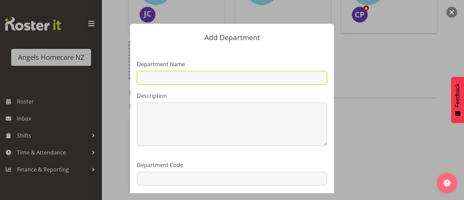
drag, startPoint x: 176, startPoint y: 75, endPoint x: 177, endPoint y: 78, distance: 4.1
click at [175, 75] on input "text" at bounding box center [232, 78] width 190 height 14
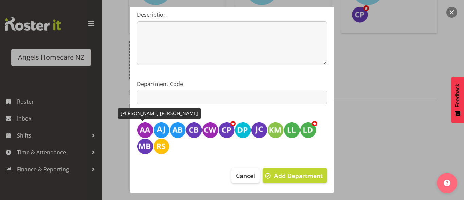
type input "Te Horo Team Kerry"
drag, startPoint x: 145, startPoint y: 131, endPoint x: 176, endPoint y: 156, distance: 40.1
click at [180, 158] on section "Department Name Te Horo Team Kerry Description 0 / 200 Department Code Staff in…" at bounding box center [232, 64] width 204 height 195
click at [139, 129] on img at bounding box center [145, 130] width 16 height 16
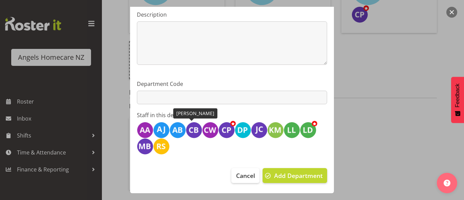
click at [191, 130] on img at bounding box center [194, 130] width 16 height 16
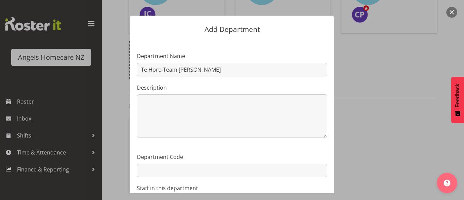
scroll to position [0, 0]
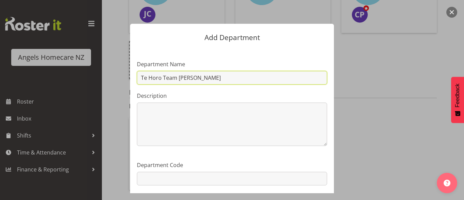
drag, startPoint x: 196, startPoint y: 77, endPoint x: 70, endPoint y: 66, distance: 126.0
click at [75, 66] on div "Add Department Department Name Te Horo Team Kerry Description 0 / 200 Departmen…" at bounding box center [232, 100] width 326 height 186
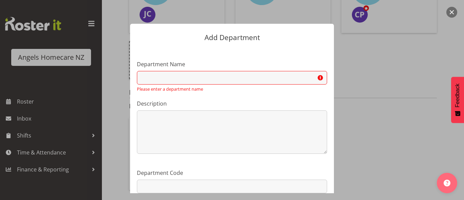
click at [346, 114] on div "Add Department Department Name Please enter a department name Description 0 / 2…" at bounding box center [232, 100] width 326 height 186
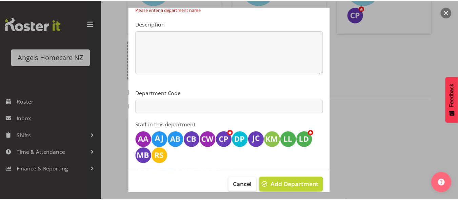
scroll to position [89, 0]
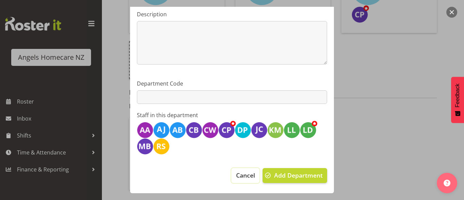
drag, startPoint x: 240, startPoint y: 173, endPoint x: 255, endPoint y: 170, distance: 14.9
click at [241, 172] on span "Cancel" at bounding box center [245, 175] width 19 height 9
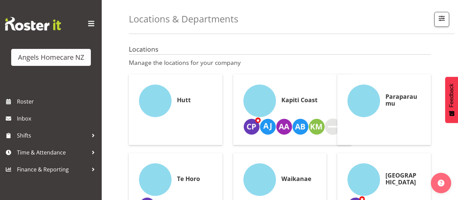
scroll to position [0, 0]
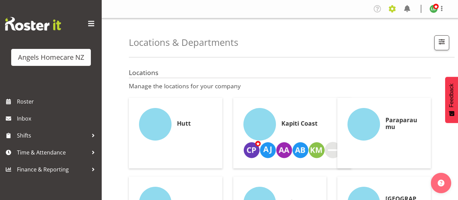
click at [395, 13] on span at bounding box center [392, 8] width 11 height 11
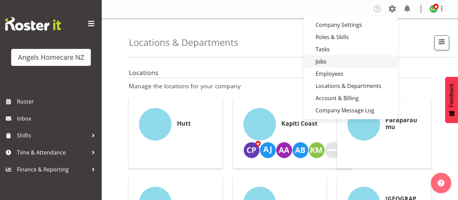
click at [330, 62] on link "Jobs" at bounding box center [351, 61] width 94 height 12
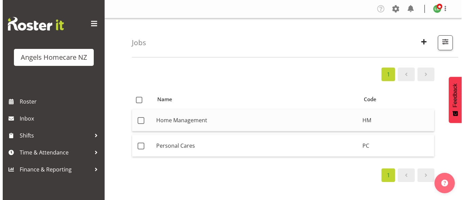
scroll to position [34, 0]
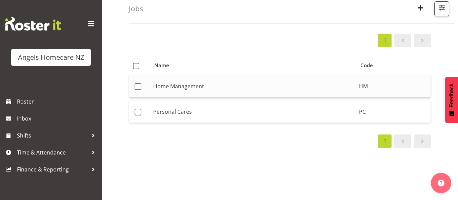
click at [189, 85] on td "Home Management" at bounding box center [254, 86] width 206 height 22
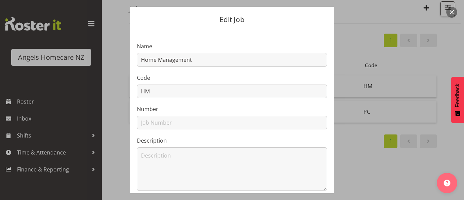
scroll to position [0, 0]
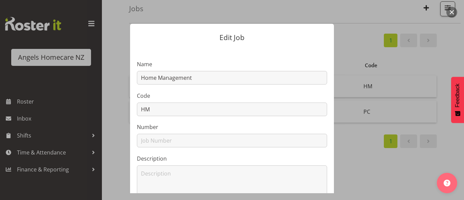
click at [340, 49] on div "Edit Job Name Home Management Code HM Number Description Completed Active Cance…" at bounding box center [232, 100] width 326 height 186
click at [356, 170] on div "Edit Job Name Home Management Code HM Number Description Completed Active Cance…" at bounding box center [232, 100] width 326 height 186
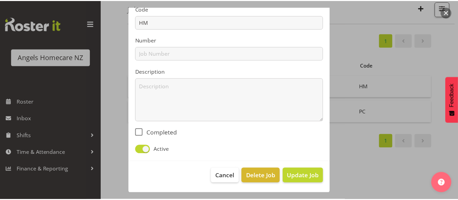
scroll to position [88, 0]
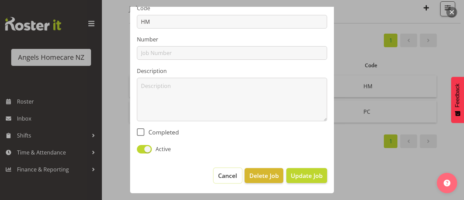
drag, startPoint x: 226, startPoint y: 168, endPoint x: 231, endPoint y: 168, distance: 5.5
click at [226, 168] on button "Cancel" at bounding box center [227, 175] width 28 height 15
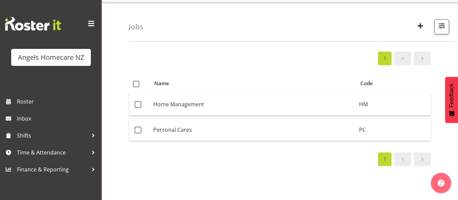
scroll to position [0, 0]
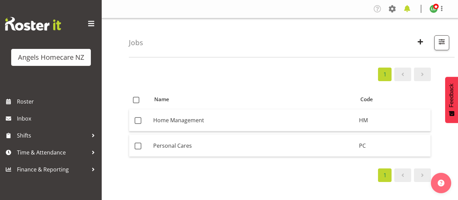
click at [409, 9] on span at bounding box center [407, 8] width 11 height 11
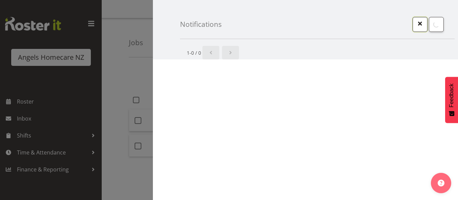
click at [417, 23] on span "button" at bounding box center [420, 23] width 9 height 9
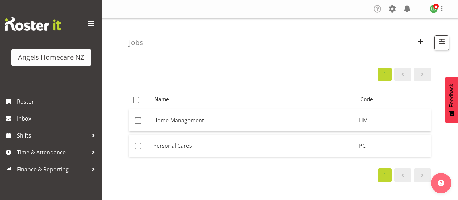
click at [377, 12] on span at bounding box center [377, 8] width 11 height 11
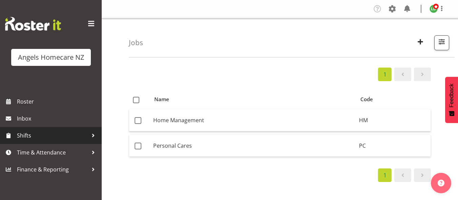
click at [38, 135] on span "Shifts" at bounding box center [52, 135] width 71 height 10
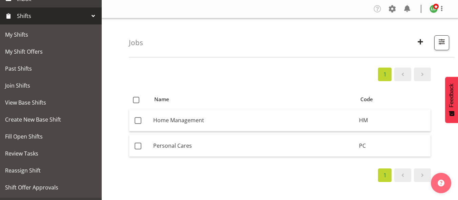
scroll to position [136, 0]
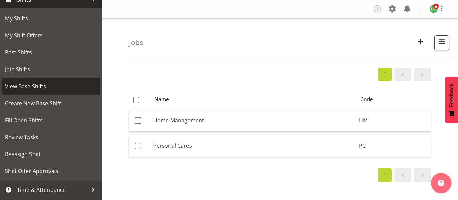
click at [40, 88] on span "View Base Shifts" at bounding box center [51, 86] width 92 height 10
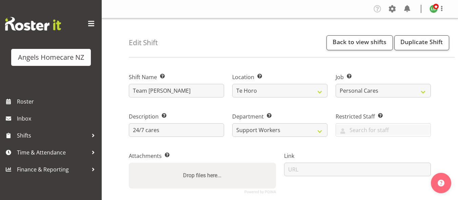
select select "1285"
select select "10686"
select select "2"
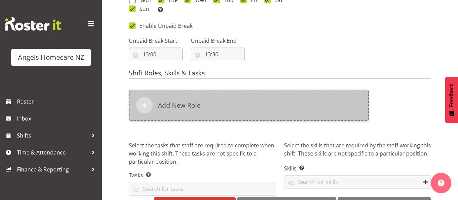
scroll to position [395, 0]
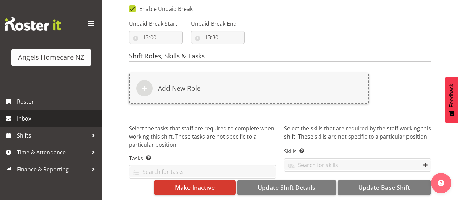
click at [30, 116] on span "Inbox" at bounding box center [57, 118] width 81 height 10
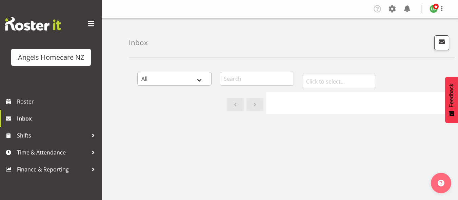
select select "general"
click at [137, 72] on select "All General Shift Offers Shift Swap Offers Leave Requests" at bounding box center [174, 79] width 74 height 14
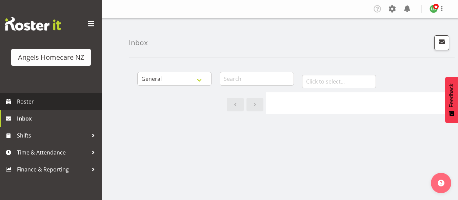
click at [30, 100] on span "Roster" at bounding box center [57, 101] width 81 height 10
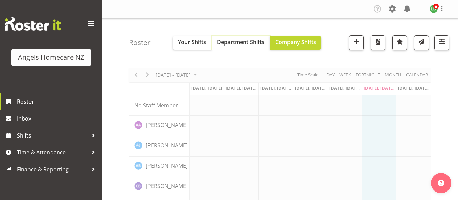
click at [245, 42] on span "Department Shifts" at bounding box center [241, 41] width 48 height 7
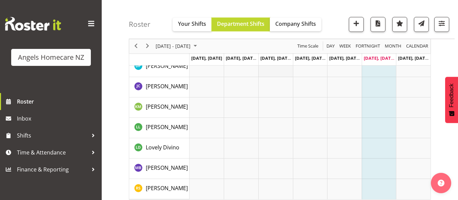
scroll to position [186, 0]
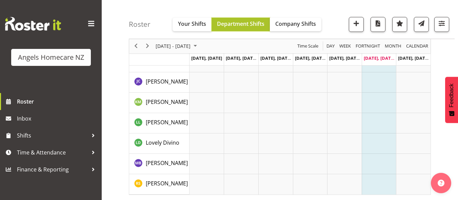
click at [247, 26] on span "Department Shifts" at bounding box center [241, 23] width 48 height 7
click at [357, 23] on span "button" at bounding box center [356, 23] width 9 height 9
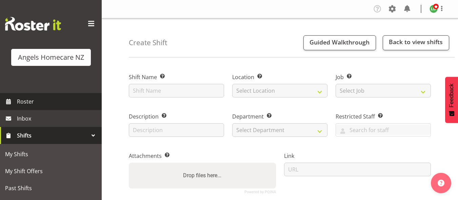
click at [19, 100] on span "Roster" at bounding box center [57, 101] width 81 height 10
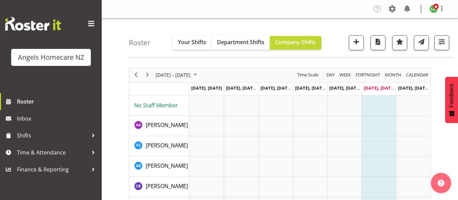
click at [146, 104] on span "No Staff Member" at bounding box center [156, 104] width 44 height 7
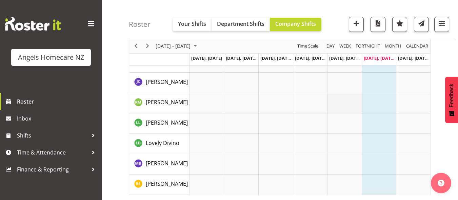
scroll to position [186, 0]
drag, startPoint x: 149, startPoint y: 45, endPoint x: 318, endPoint y: 154, distance: 200.6
click at [150, 45] on span "Next" at bounding box center [148, 46] width 8 height 8
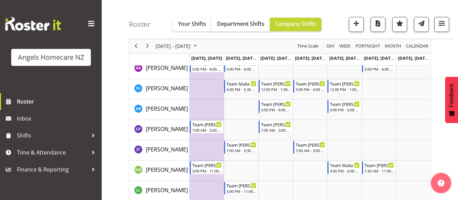
scroll to position [23, 0]
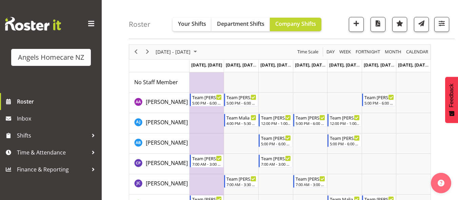
click at [207, 139] on td "Timeline Week of September 27, 2025" at bounding box center [207, 143] width 35 height 20
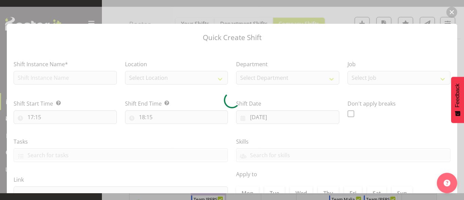
type input "22/09/2025"
checkbox input "true"
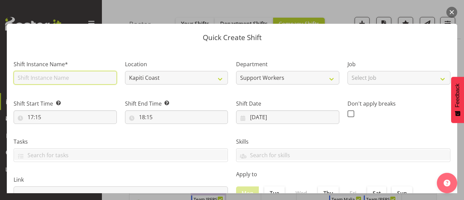
click at [74, 77] on input "text" at bounding box center [65, 78] width 103 height 14
type input "T"
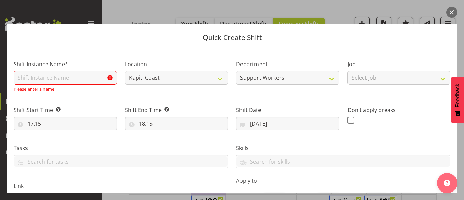
click at [452, 10] on button "button" at bounding box center [451, 12] width 11 height 11
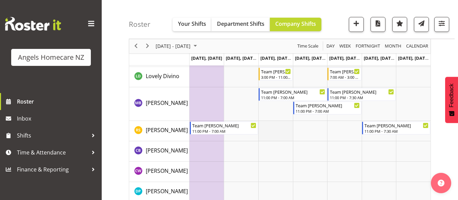
scroll to position [193, 0]
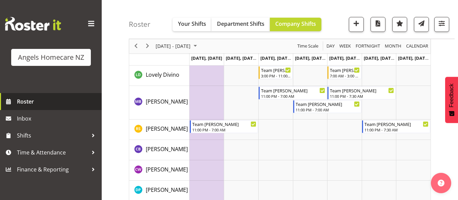
drag, startPoint x: 40, startPoint y: 101, endPoint x: 48, endPoint y: 106, distance: 9.7
click at [40, 101] on span "Roster" at bounding box center [57, 101] width 81 height 10
